Goal: Navigation & Orientation: Understand site structure

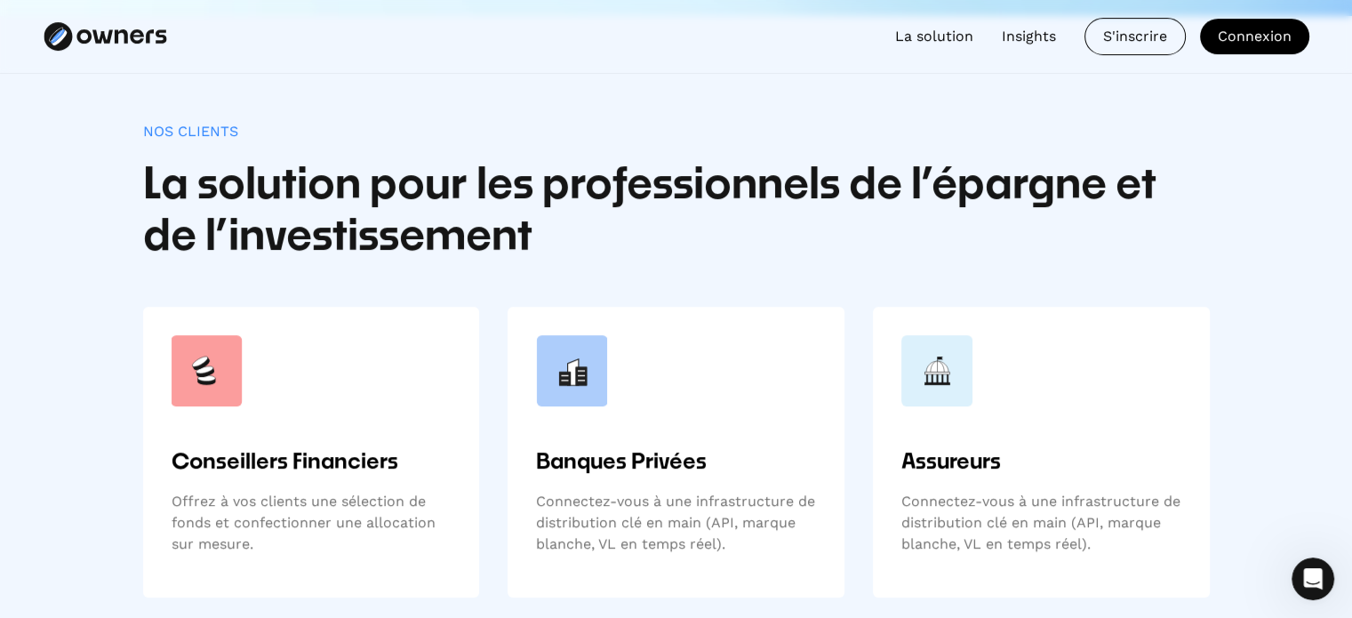
scroll to position [693, 0]
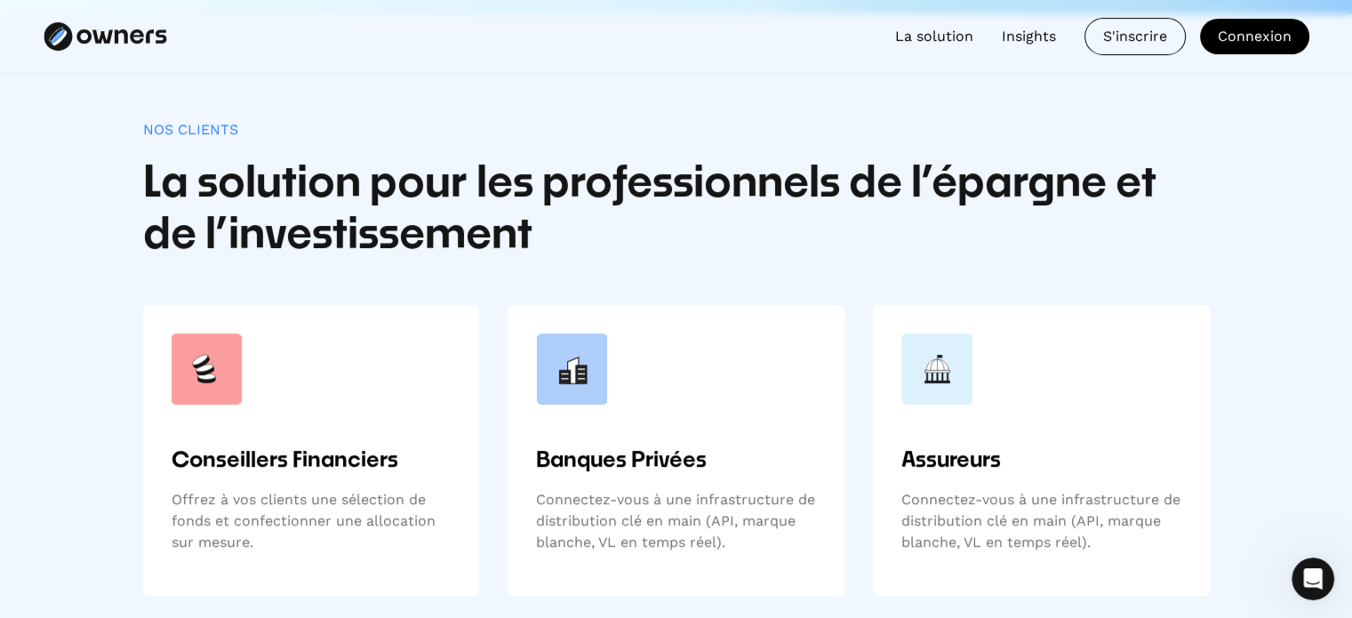
click at [1220, 192] on div "Nos clients La solution pour les professionnels de l’épargne et de l’investisse…" at bounding box center [676, 358] width 1352 height 688
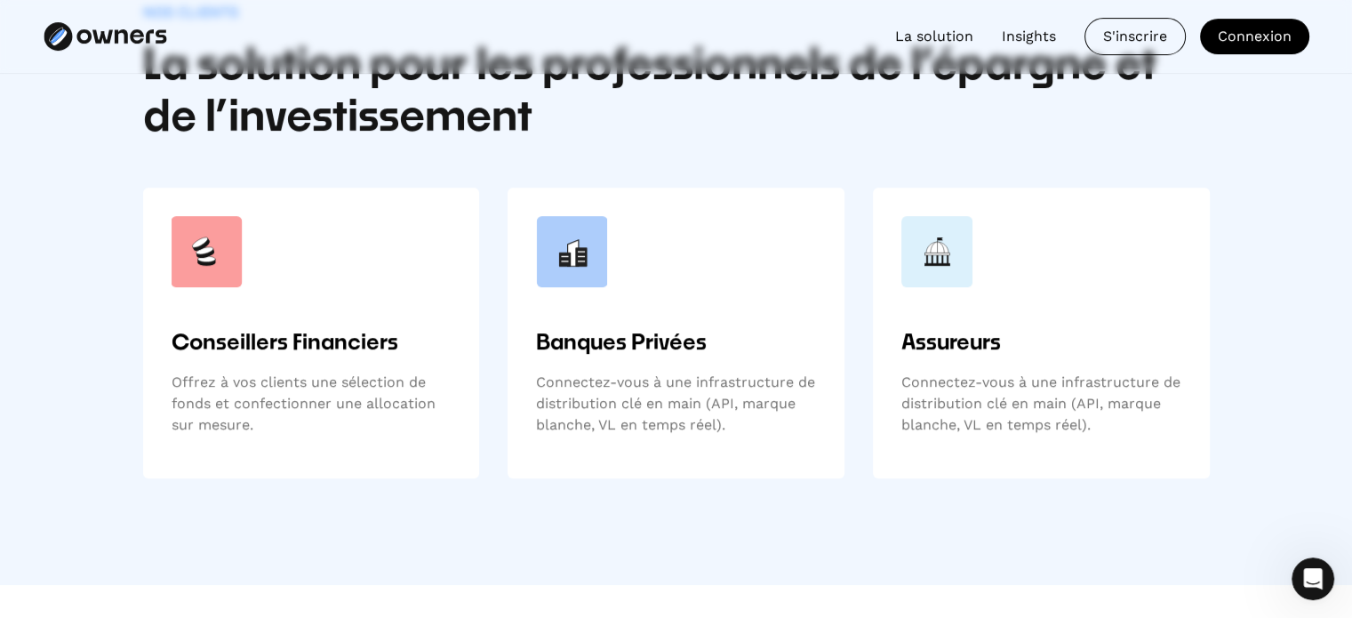
scroll to position [814, 0]
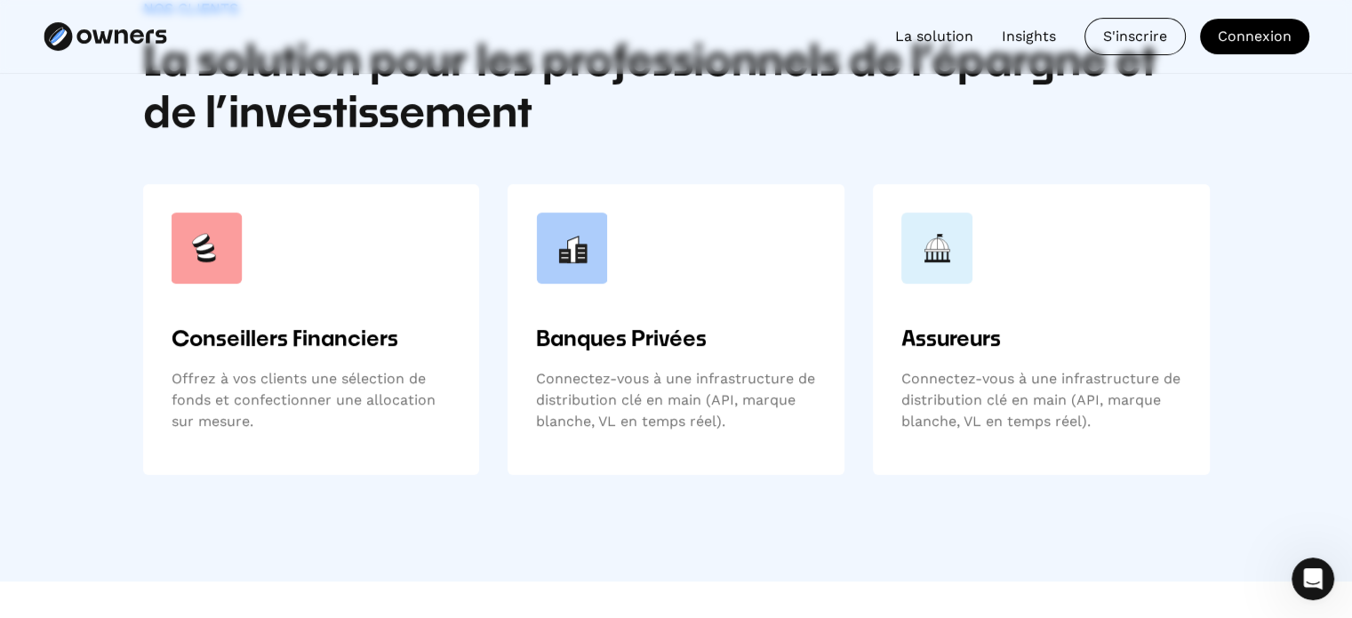
click at [1223, 127] on div "Nos clients La solution pour les professionnels de l’épargne et de l’investisse…" at bounding box center [676, 237] width 1352 height 688
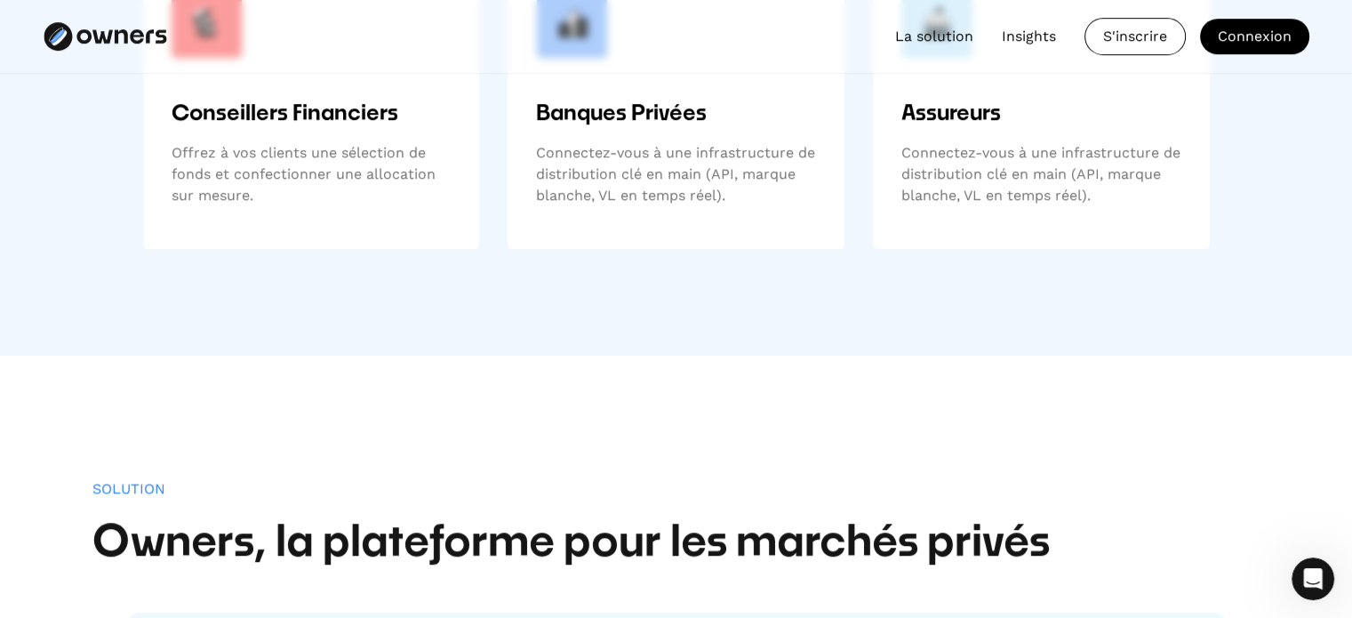
scroll to position [921, 0]
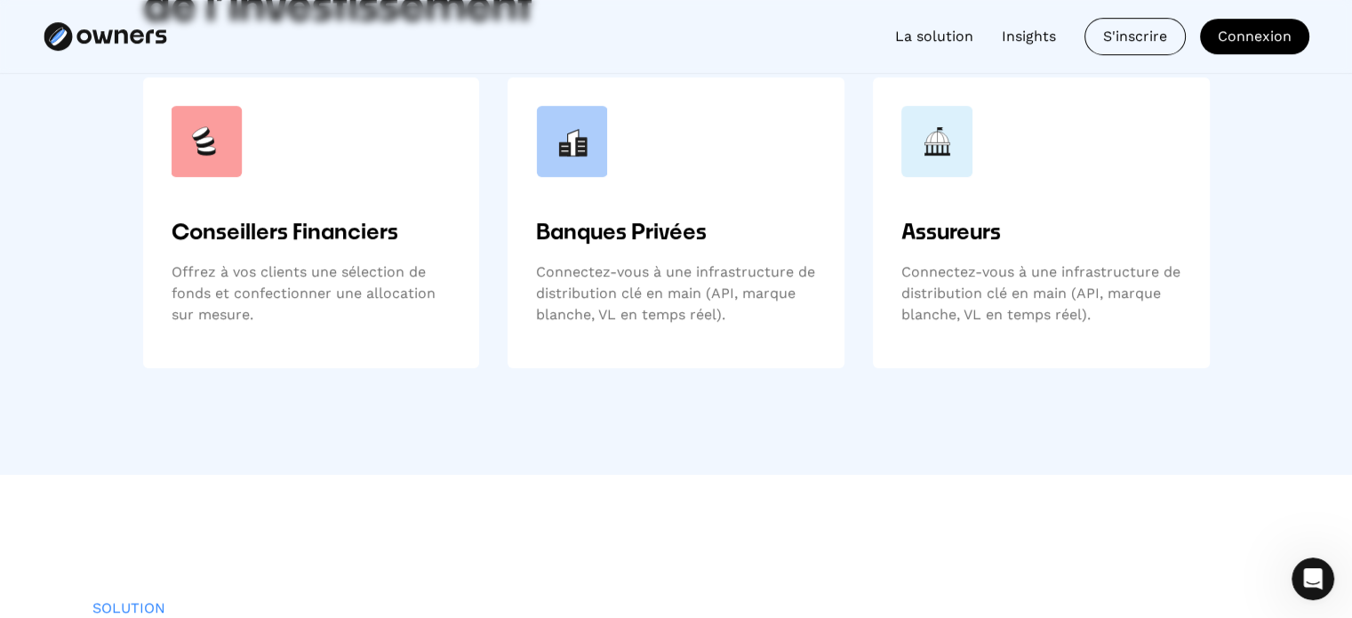
click at [1252, 221] on div "Nos clients La solution pour les professionnels de l’épargne et de l’investisse…" at bounding box center [676, 131] width 1352 height 688
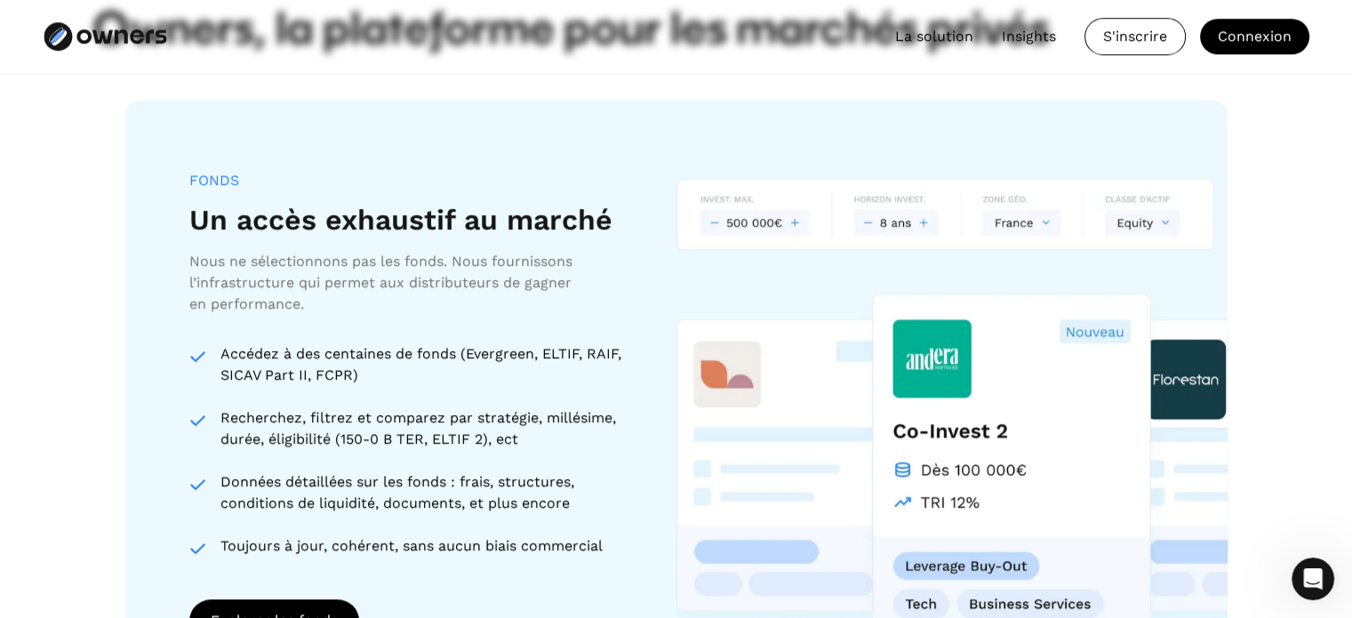
scroll to position [1556, 0]
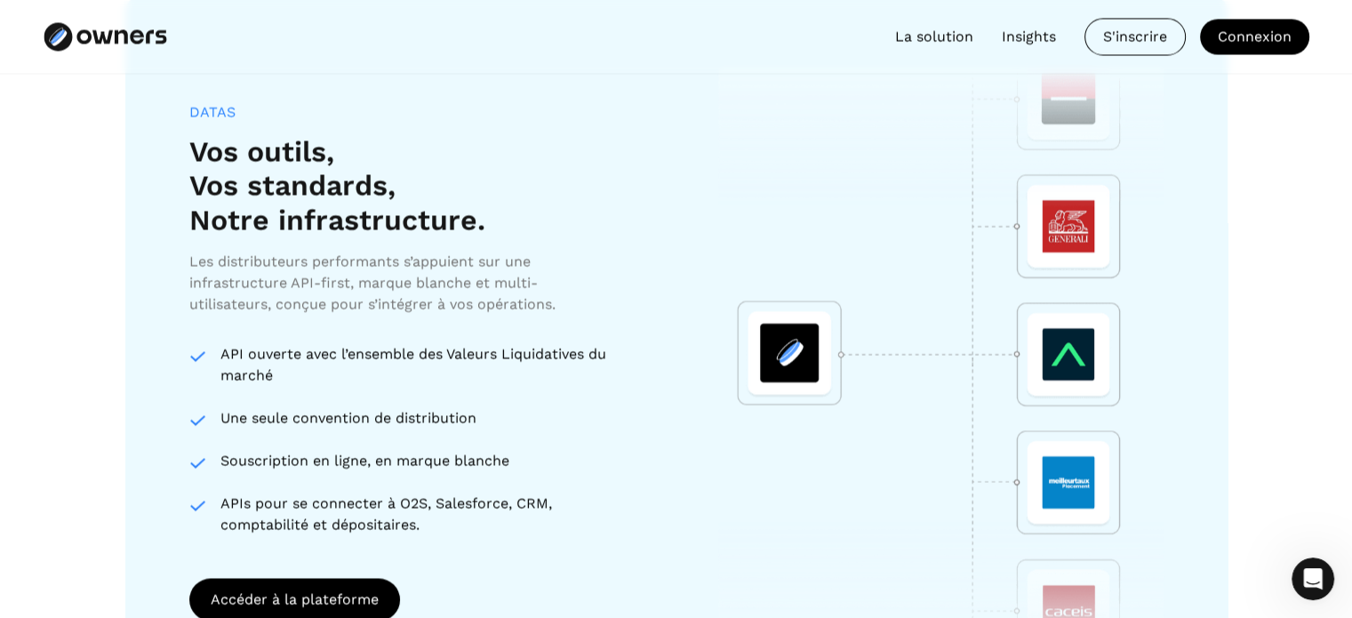
scroll to position [3015, 0]
click at [644, 314] on div "DATAS Vos outils, Vos standards, Notre infrastructure. Les distributeurs perfor…" at bounding box center [676, 362] width 1102 height 731
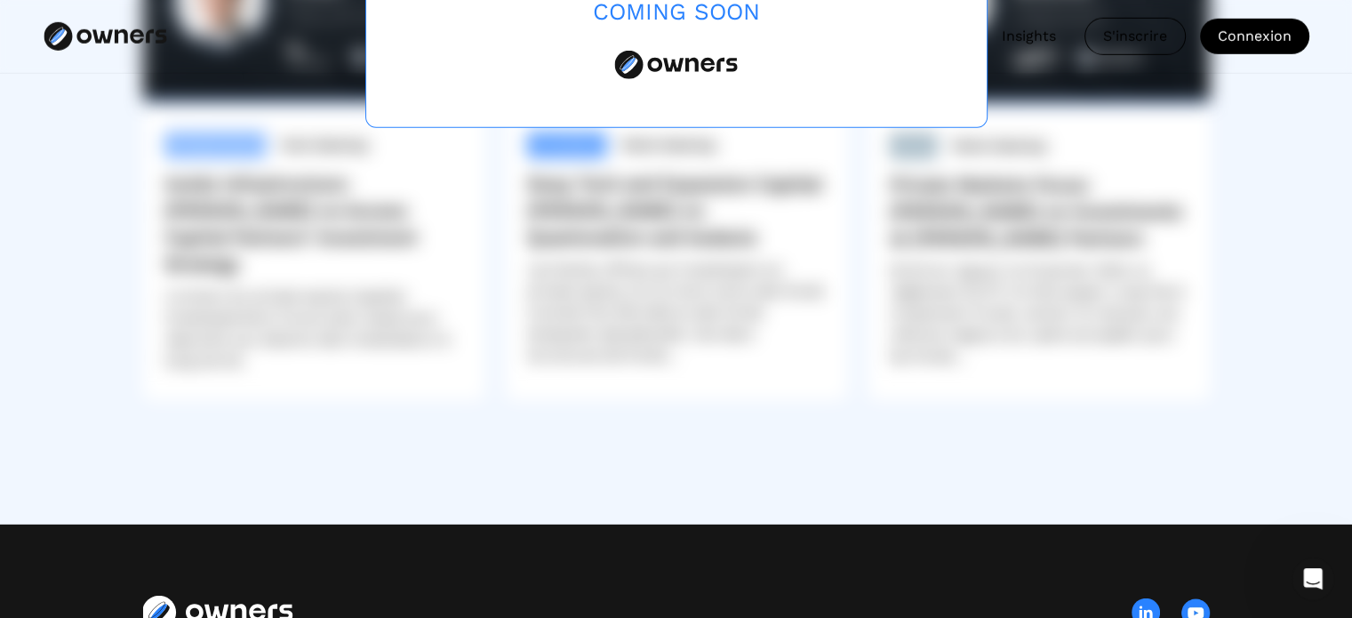
scroll to position [5341, 0]
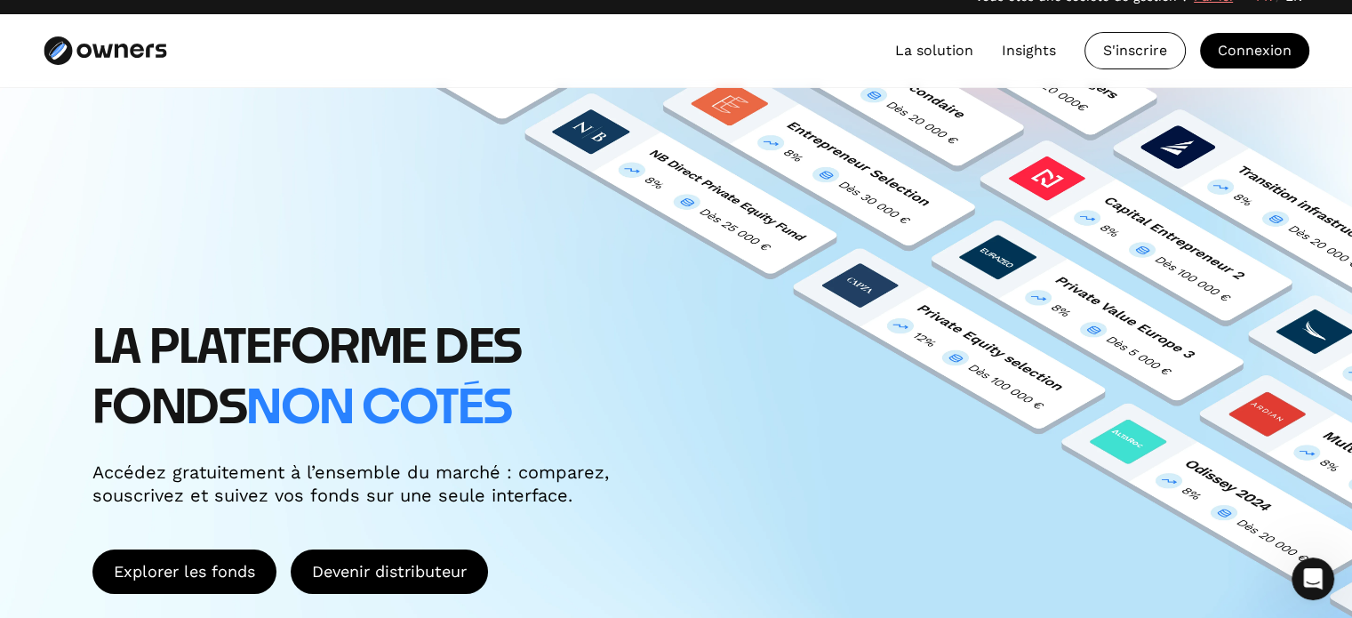
scroll to position [0, 0]
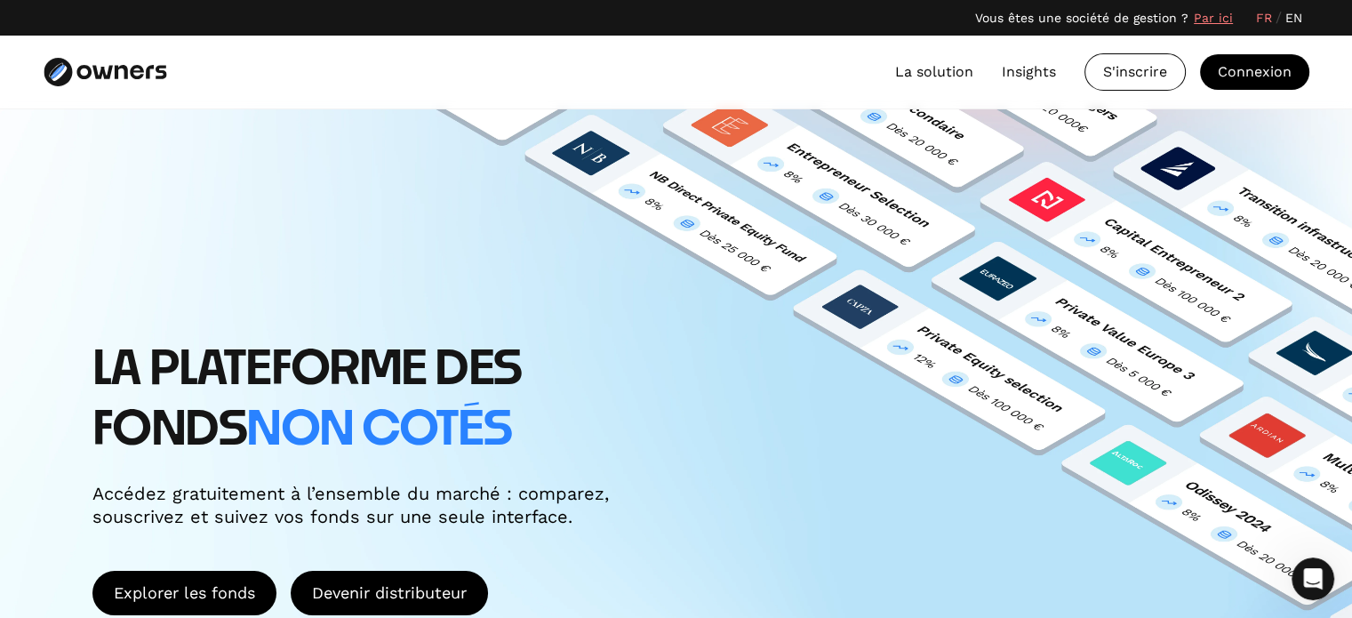
click at [1207, 16] on link "Par ici" at bounding box center [1213, 18] width 39 height 19
click at [1030, 252] on div "LA PLATEFORME DES FONDS non cotés Accédez gratuitement à l’ensemble du marché :…" at bounding box center [676, 408] width 1352 height 598
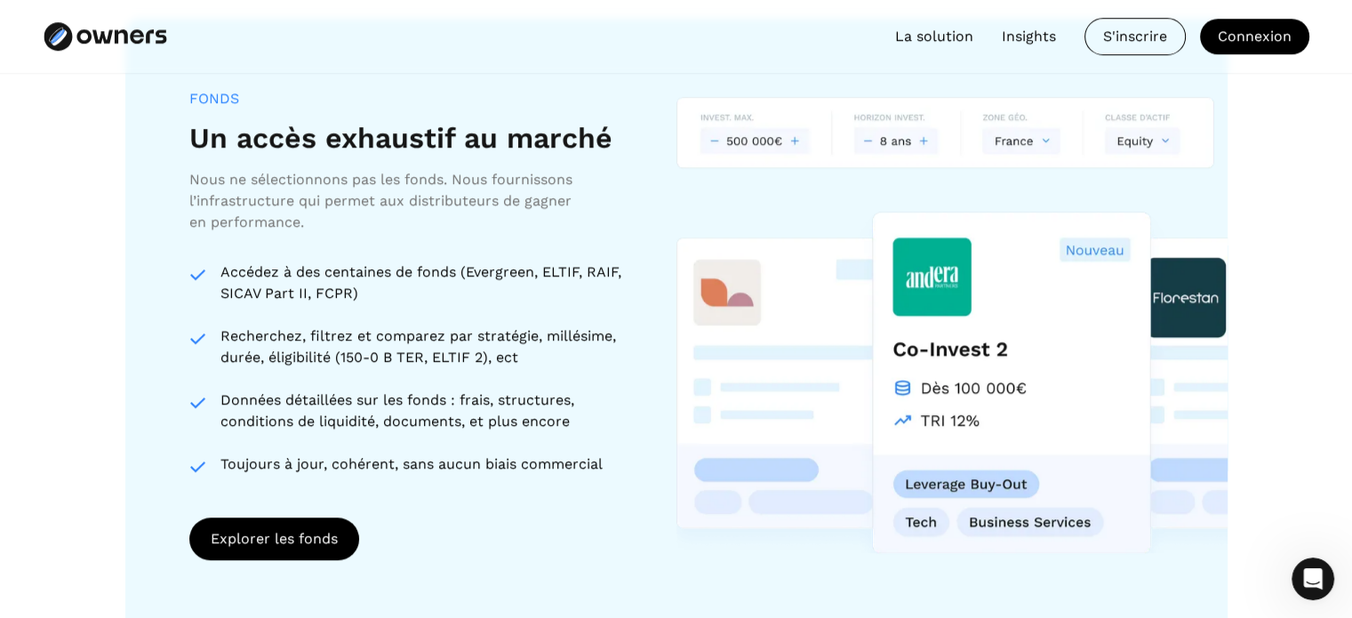
scroll to position [1632, 0]
